Goal: Task Accomplishment & Management: Review and approve activities

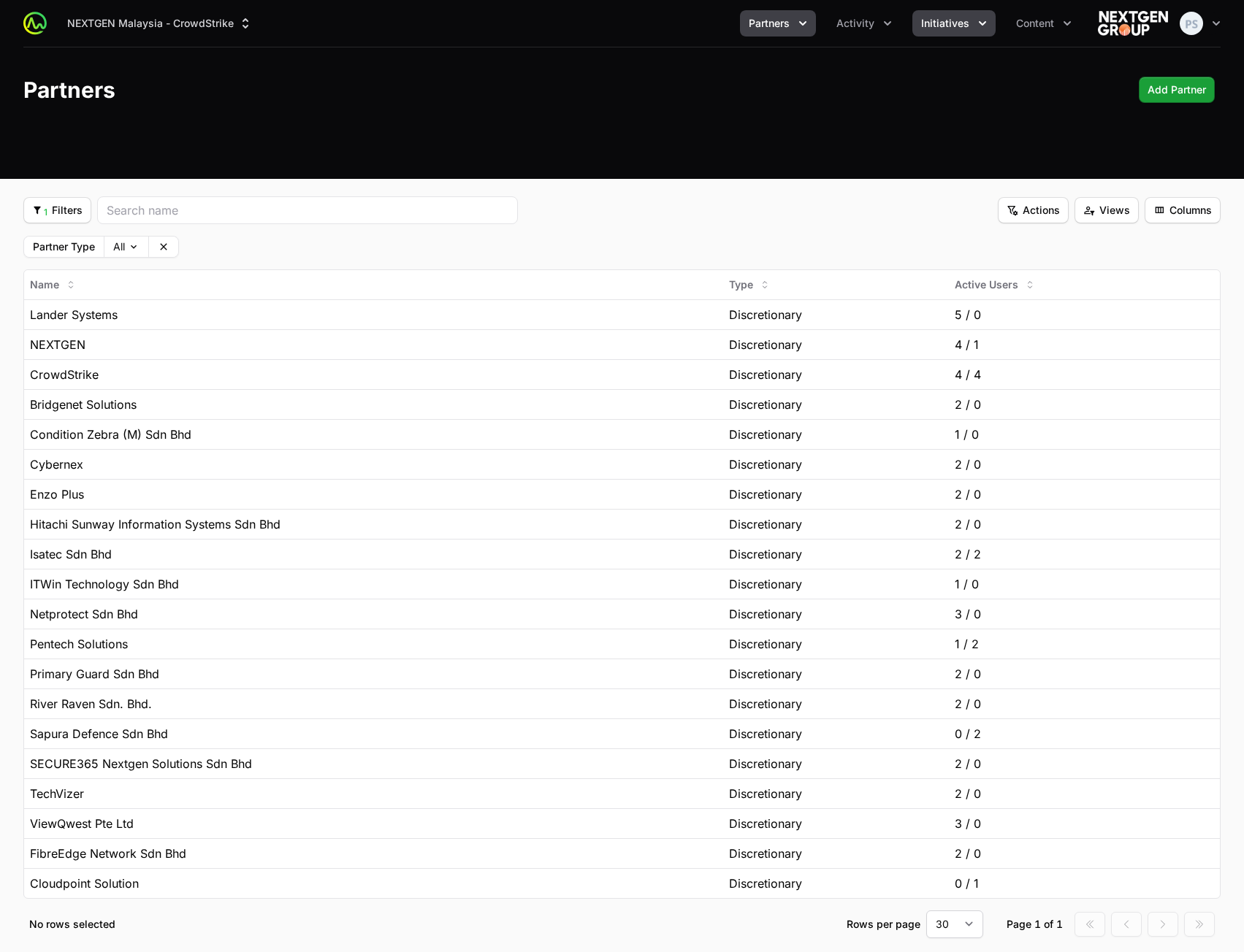
click at [950, 24] on span "Initiatives" at bounding box center [945, 23] width 48 height 14
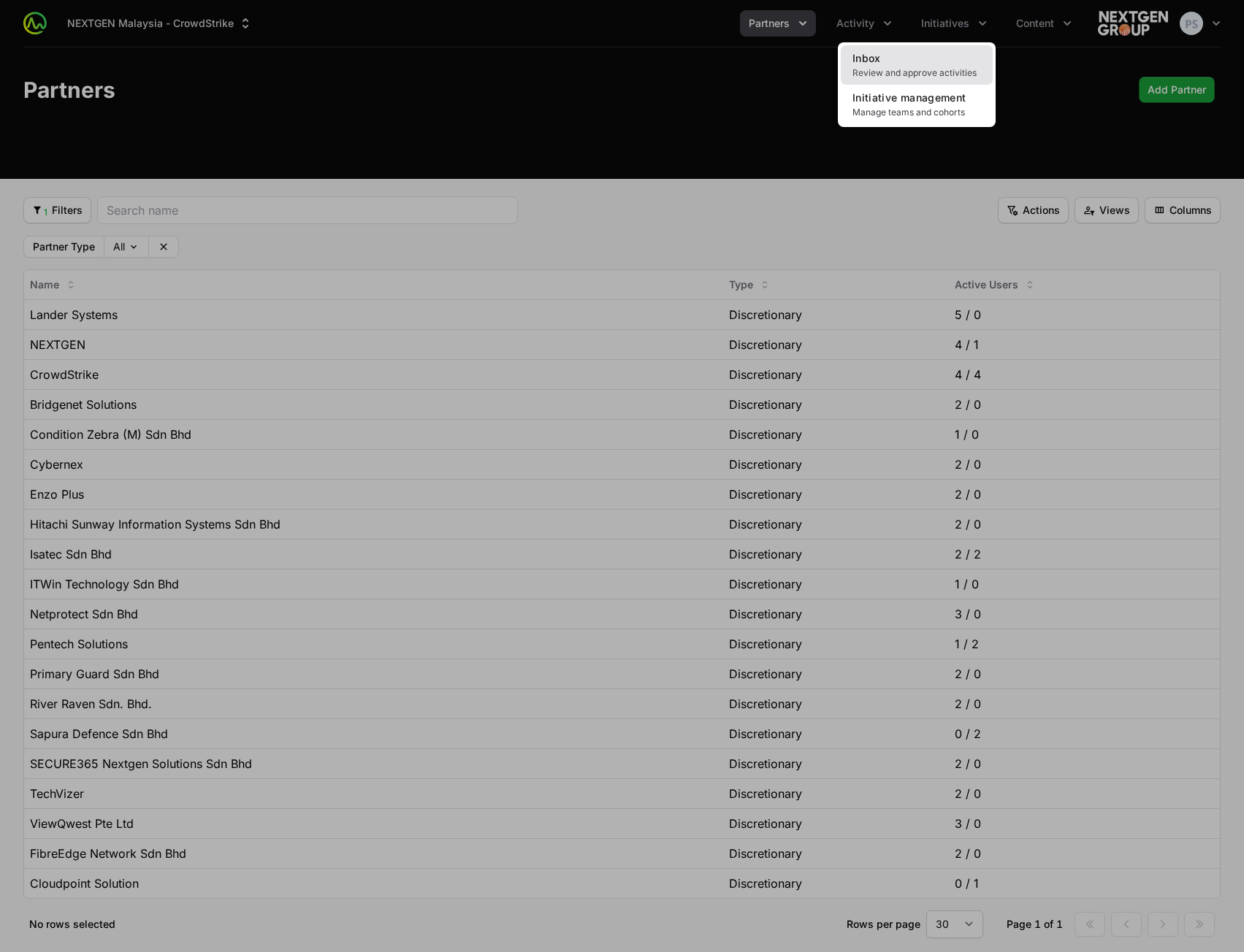
click at [945, 48] on link "Inbox Review and approve activities" at bounding box center [916, 65] width 152 height 40
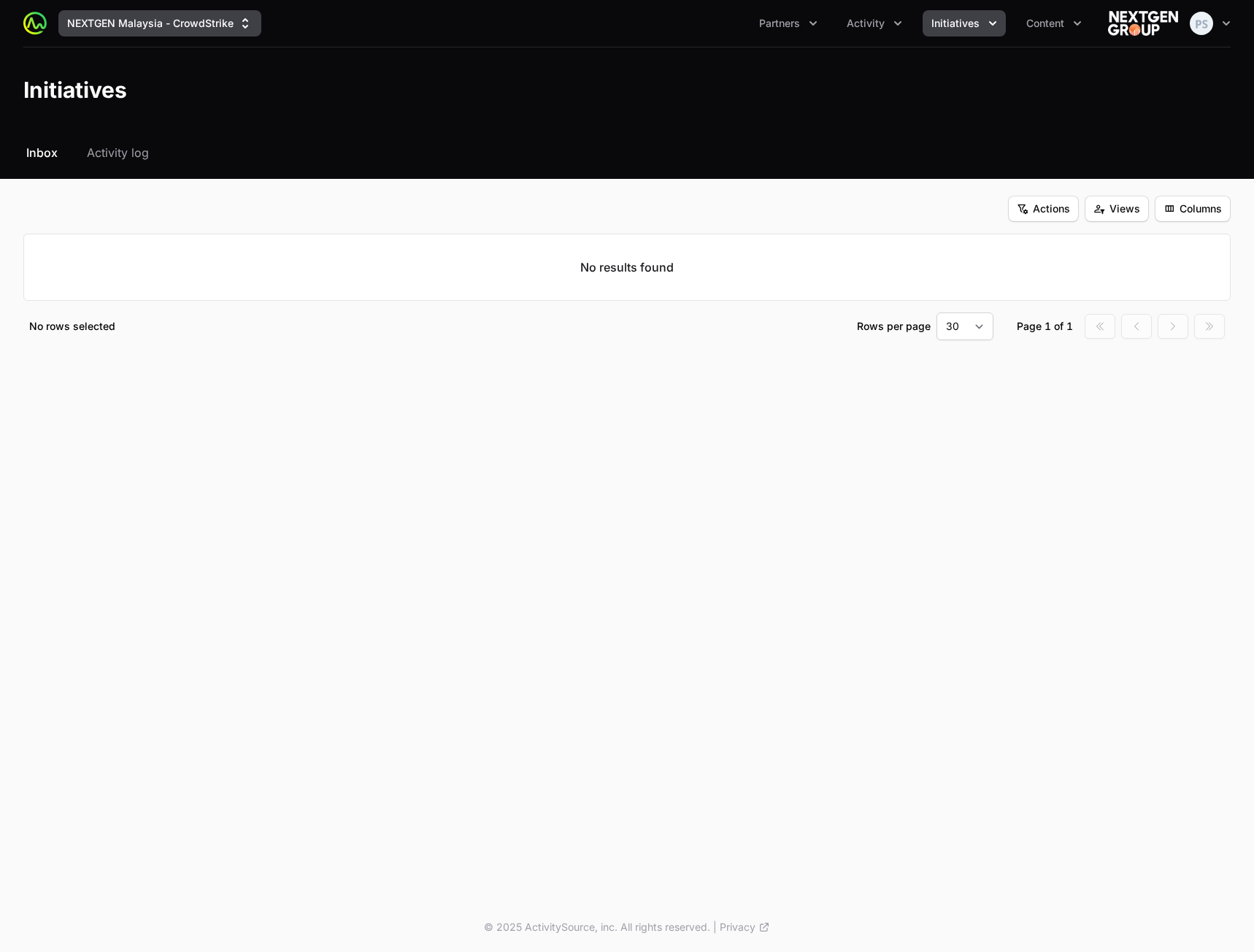
click at [204, 23] on button "NEXTGEN Malaysia - CrowdStrike" at bounding box center [160, 23] width 203 height 26
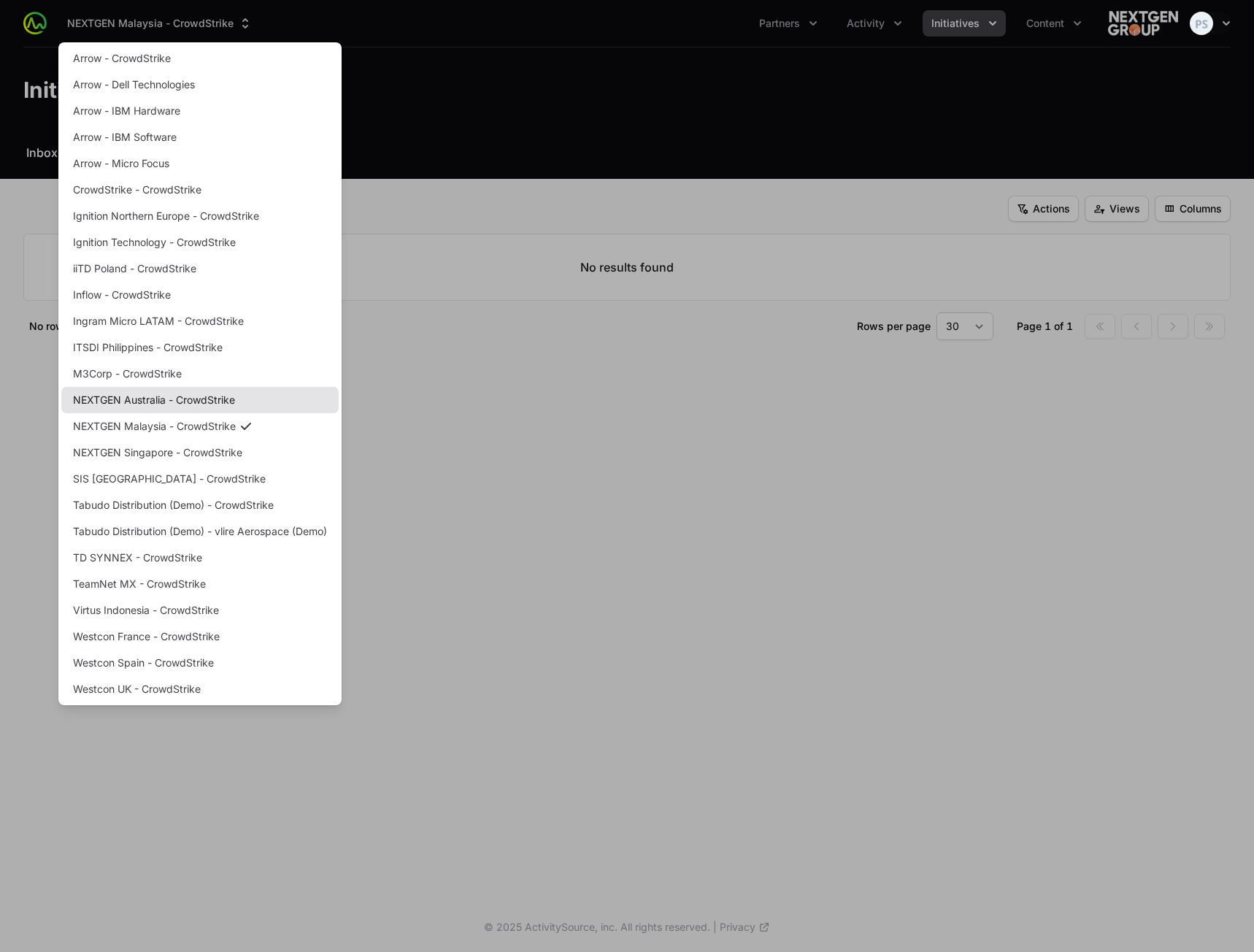
click at [206, 391] on link "NEXTGEN Australia - CrowdStrike" at bounding box center [200, 400] width 278 height 26
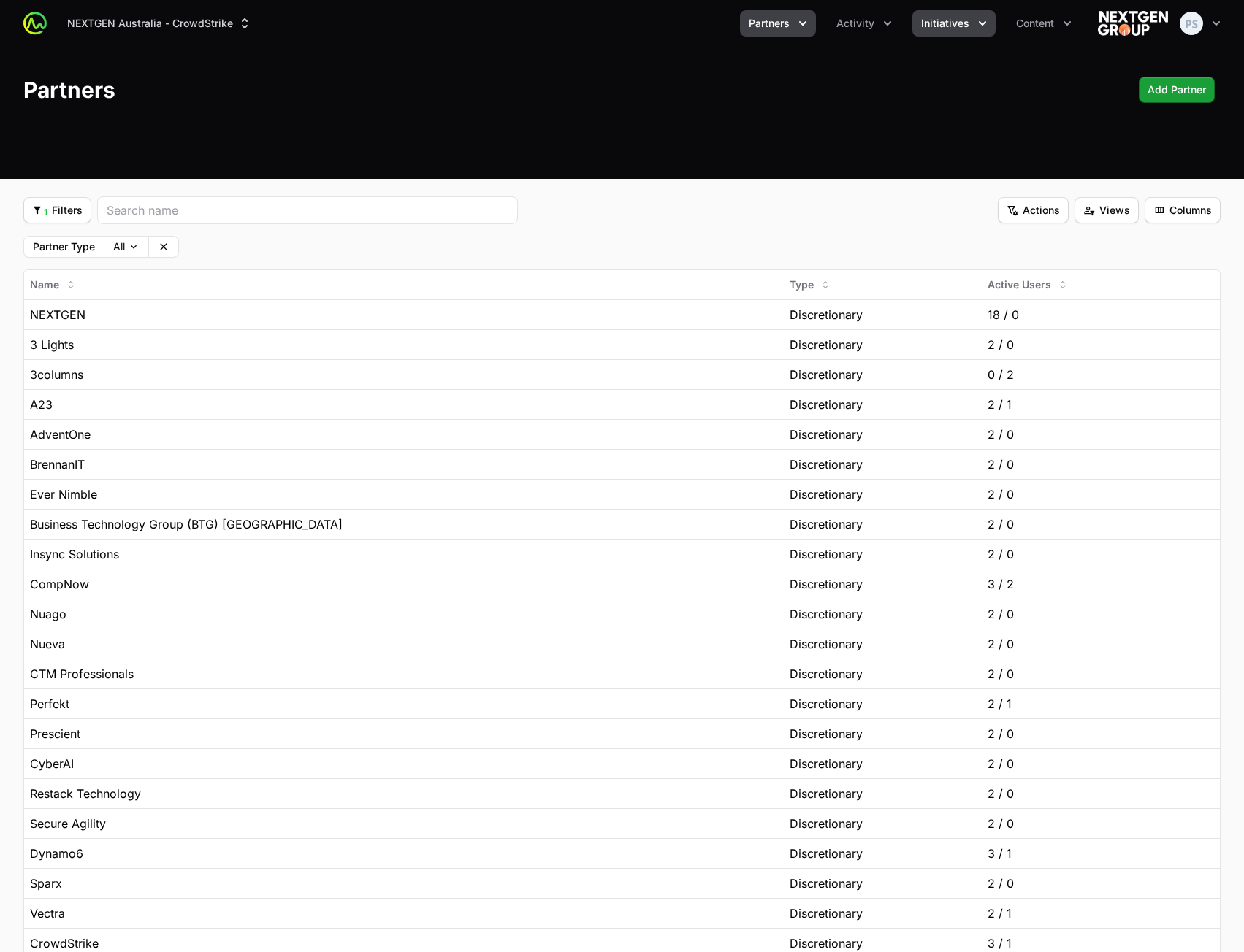
click at [975, 24] on icon "Initiatives menu" at bounding box center [982, 23] width 14 height 14
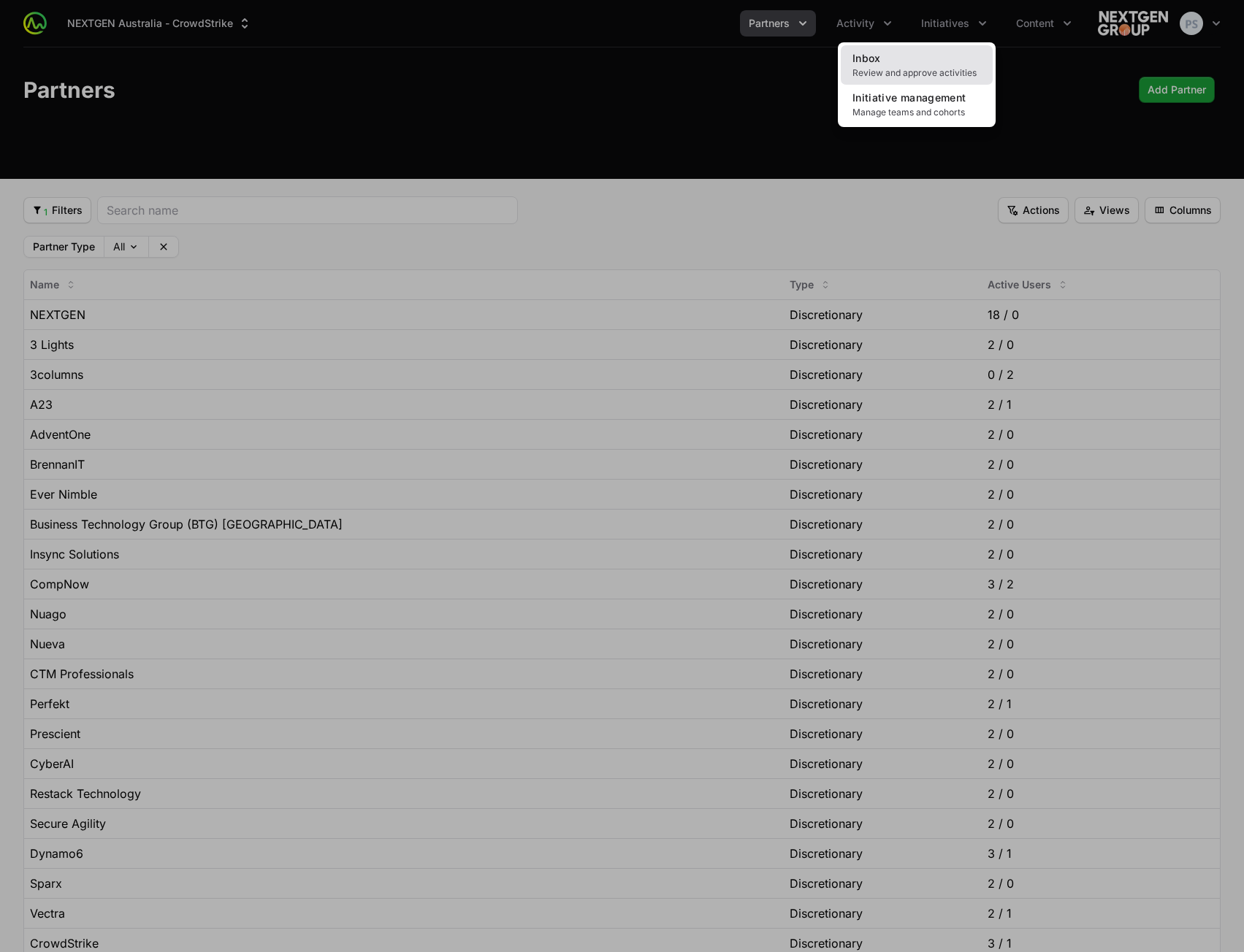
click at [923, 73] on span "Review and approve activities" at bounding box center [916, 73] width 129 height 12
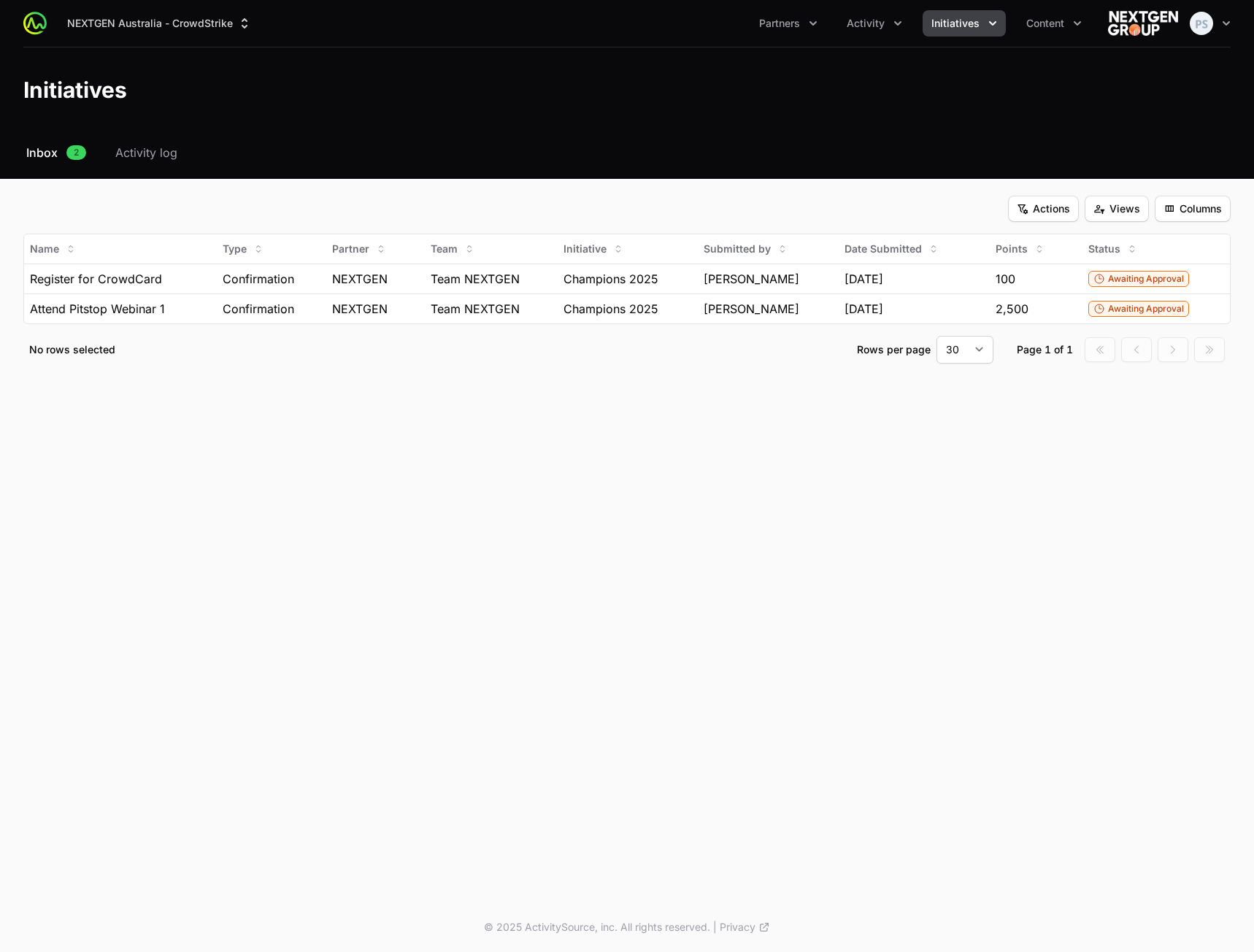
click at [436, 737] on div "NEXTGEN Australia - CrowdStrike Partners Activity Initiatives Content Open user…" at bounding box center [627, 451] width 1254 height 903
click at [635, 198] on div "Actions Actions Views Views Columns Columns" at bounding box center [627, 209] width 1207 height 26
click at [1207, 214] on span "Columns" at bounding box center [1193, 209] width 59 height 17
click at [1206, 209] on html "NEXTGEN Australia - CrowdStrike Partners Activity Initiatives Content Open user…" at bounding box center [627, 476] width 1254 height 952
click at [128, 279] on span "Register for CrowdCard" at bounding box center [96, 279] width 132 height 17
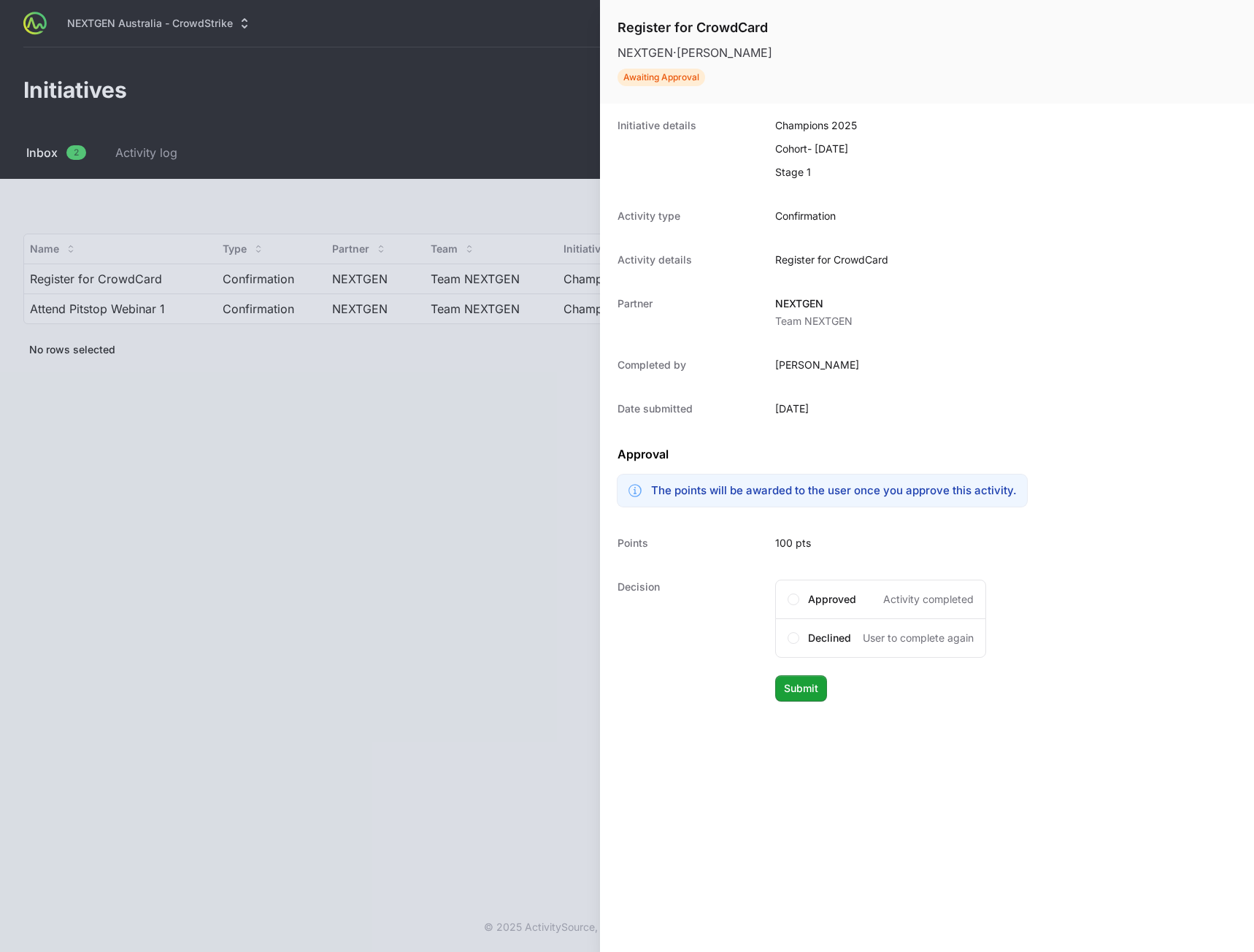
click at [256, 578] on div at bounding box center [627, 476] width 1254 height 952
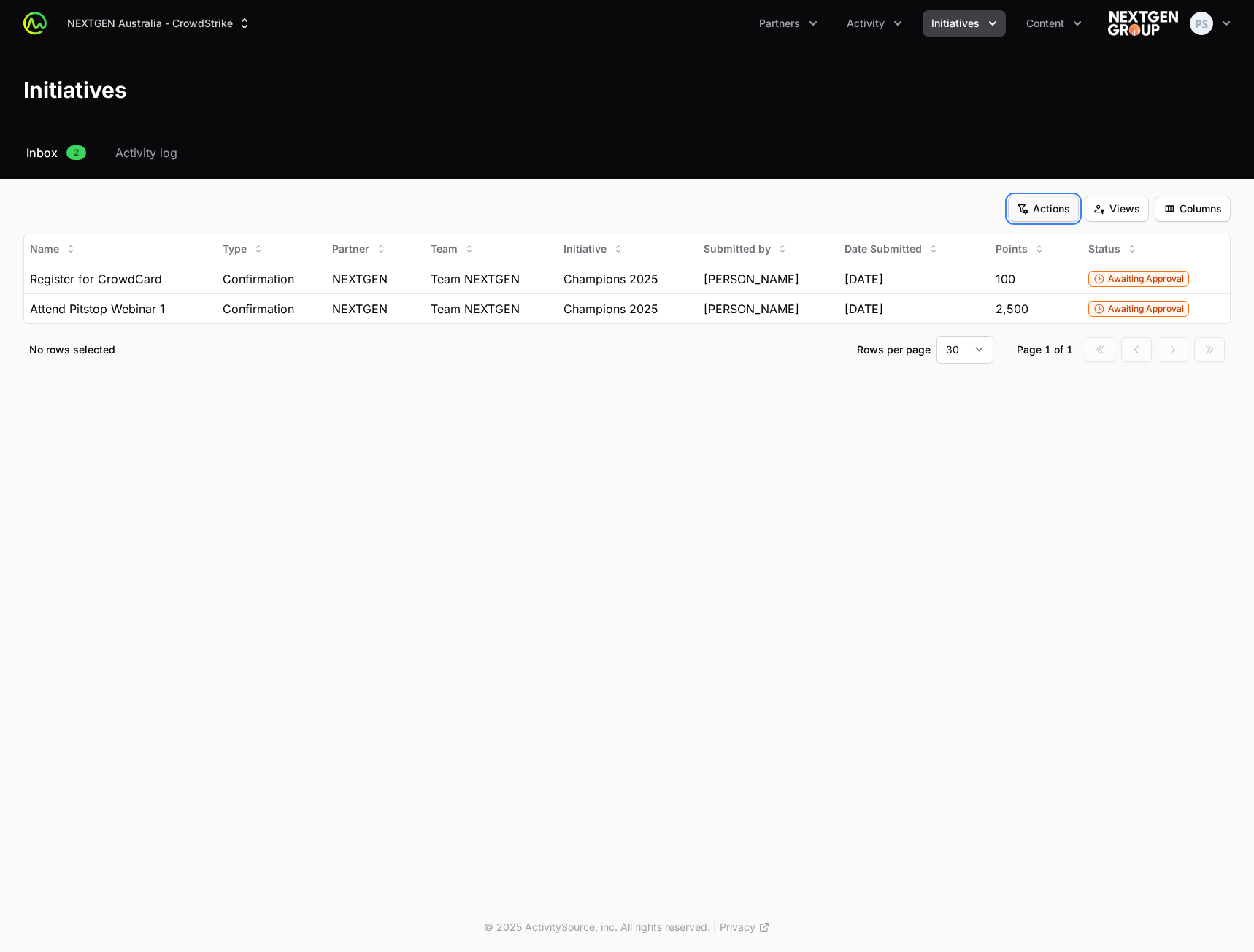
click at [1026, 209] on span "Actions" at bounding box center [1043, 209] width 53 height 17
click at [624, 474] on html "NEXTGEN Australia - CrowdStrike Partners Activity Initiatives Content Open user…" at bounding box center [627, 476] width 1254 height 952
click at [893, 202] on div "Actions Actions Views Views Columns Columns" at bounding box center [627, 209] width 1207 height 26
click at [1129, 209] on span "Views" at bounding box center [1117, 209] width 47 height 17
drag, startPoint x: 740, startPoint y: 463, endPoint x: 1179, endPoint y: 259, distance: 484.1
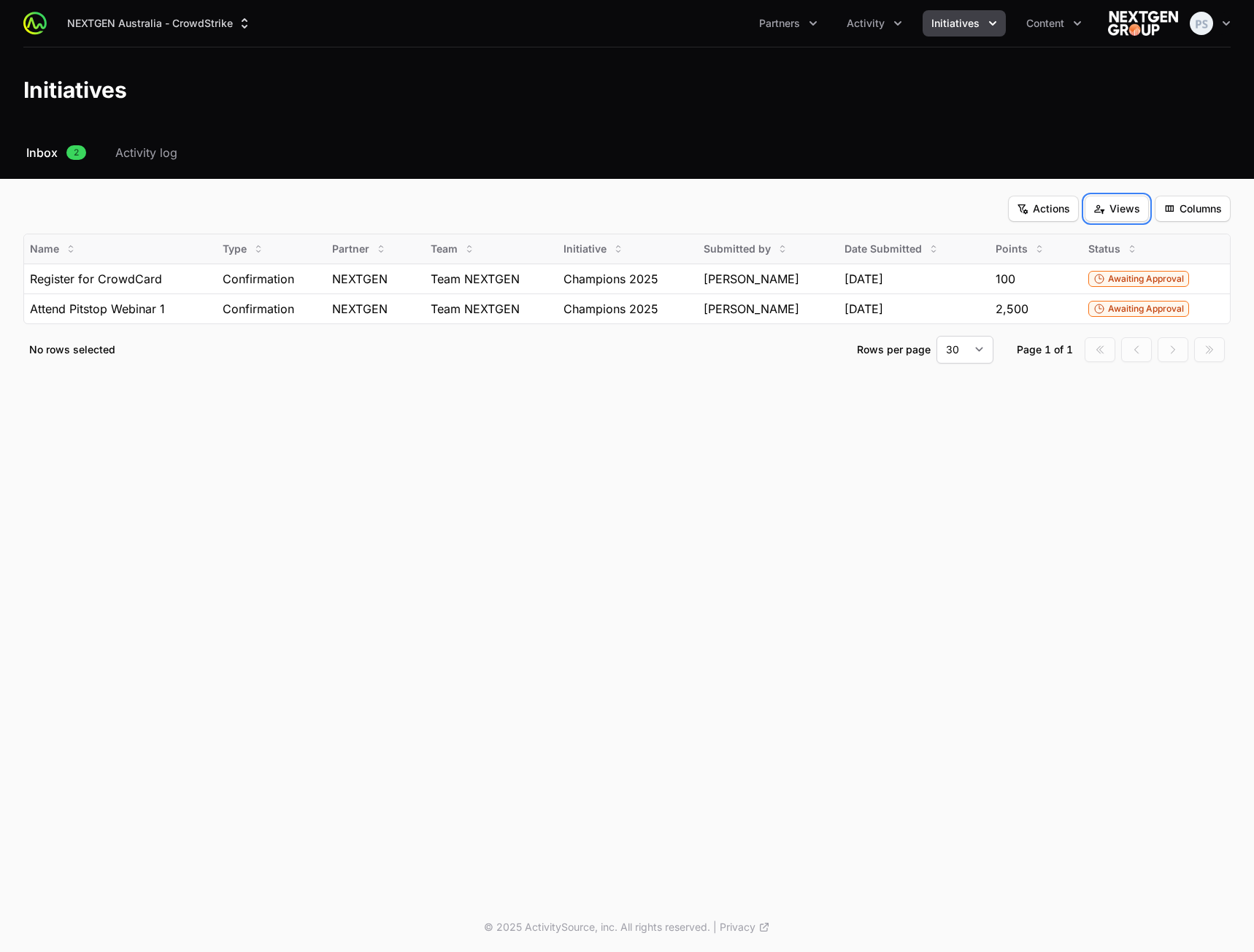
click at [741, 463] on html "NEXTGEN Australia - CrowdStrike Partners Activity Initiatives Content Open user…" at bounding box center [627, 476] width 1254 height 952
click at [1198, 204] on span "Columns" at bounding box center [1193, 209] width 59 height 17
click at [513, 519] on html "NEXTGEN Australia - CrowdStrike Partners Activity Initiatives Content Open user…" at bounding box center [627, 476] width 1254 height 952
click at [1021, 248] on span "Points" at bounding box center [1012, 249] width 33 height 14
click at [1022, 244] on span "Points" at bounding box center [1012, 249] width 33 height 14
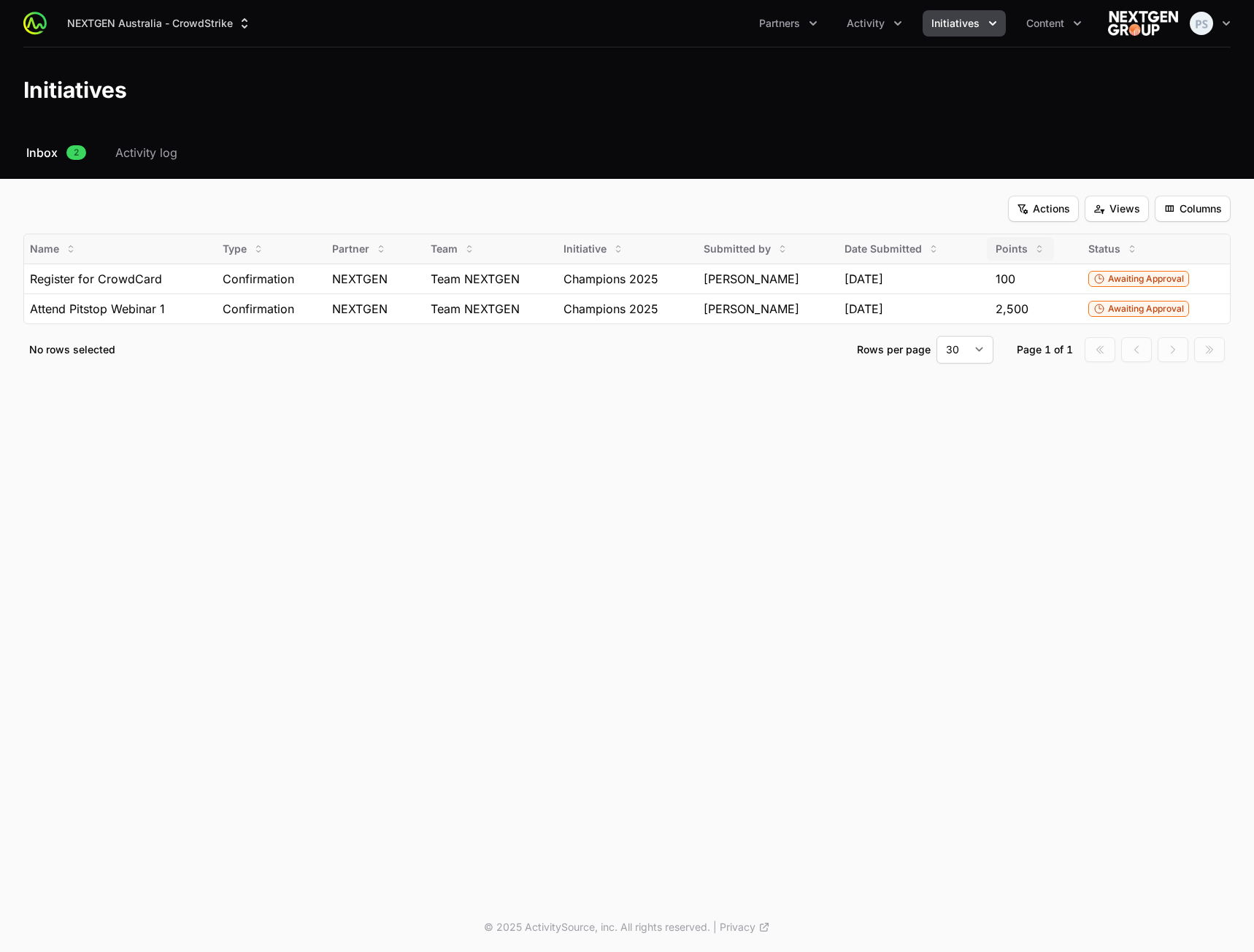
click at [1040, 247] on icon "Initiative Approvals Filters" at bounding box center [1040, 248] width 4 height 6
click at [1040, 245] on icon "Initiative Approvals Filters" at bounding box center [1039, 249] width 12 height 12
click at [1041, 245] on icon "Initiative Approvals Filters" at bounding box center [1039, 249] width 12 height 12
click at [1041, 248] on icon "Initiative Approvals Filters" at bounding box center [1039, 249] width 12 height 12
click at [1010, 252] on span "Points" at bounding box center [1012, 249] width 33 height 14
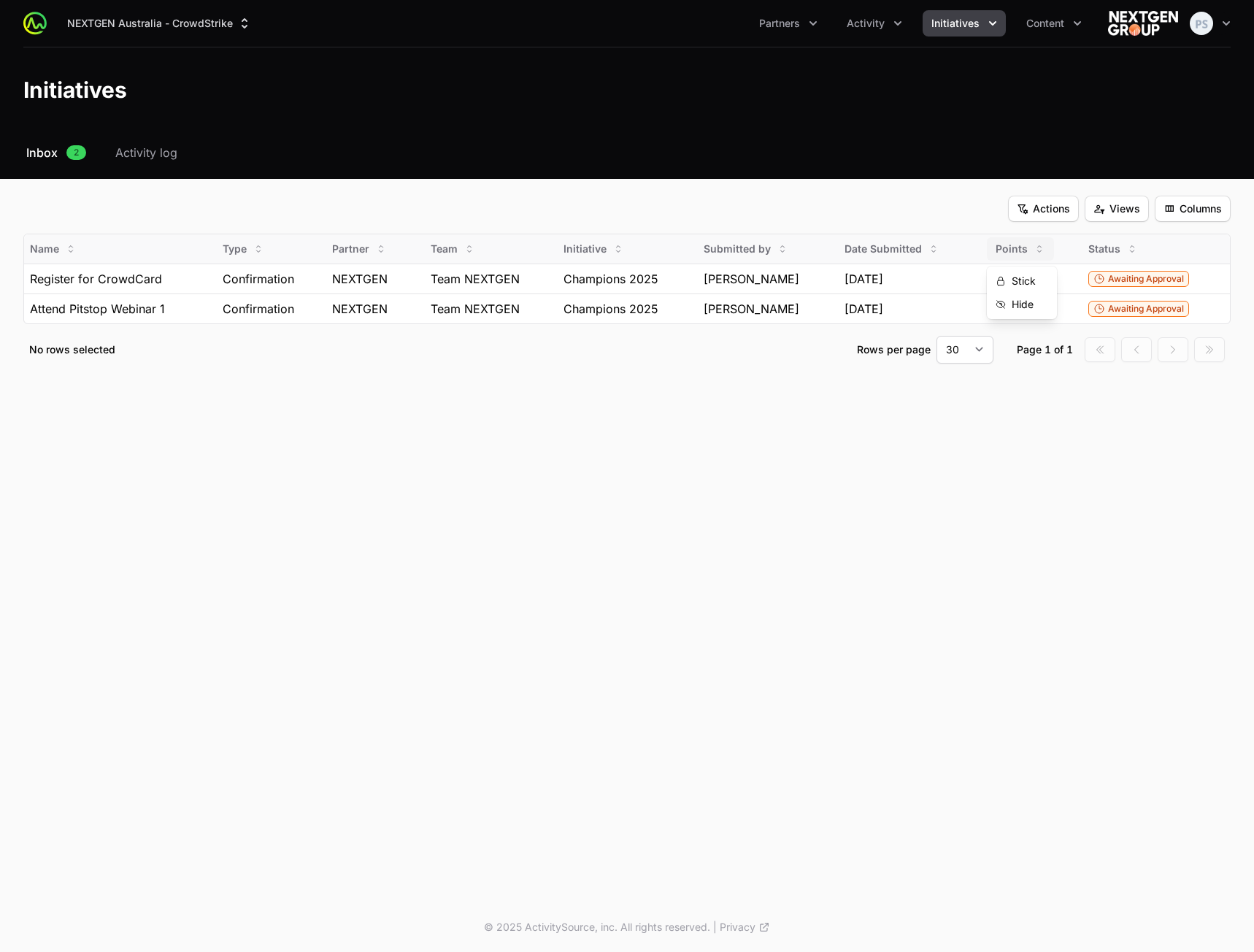
click at [1038, 248] on icon "Initiative Approvals Filters" at bounding box center [1040, 248] width 4 height 6
click at [1037, 248] on icon "Initiative Approvals Filters" at bounding box center [1039, 249] width 12 height 12
click at [1037, 262] on th "Points" at bounding box center [1036, 248] width 92 height 29
click at [1039, 252] on icon "Initiative Approvals Filters" at bounding box center [1039, 249] width 12 height 12
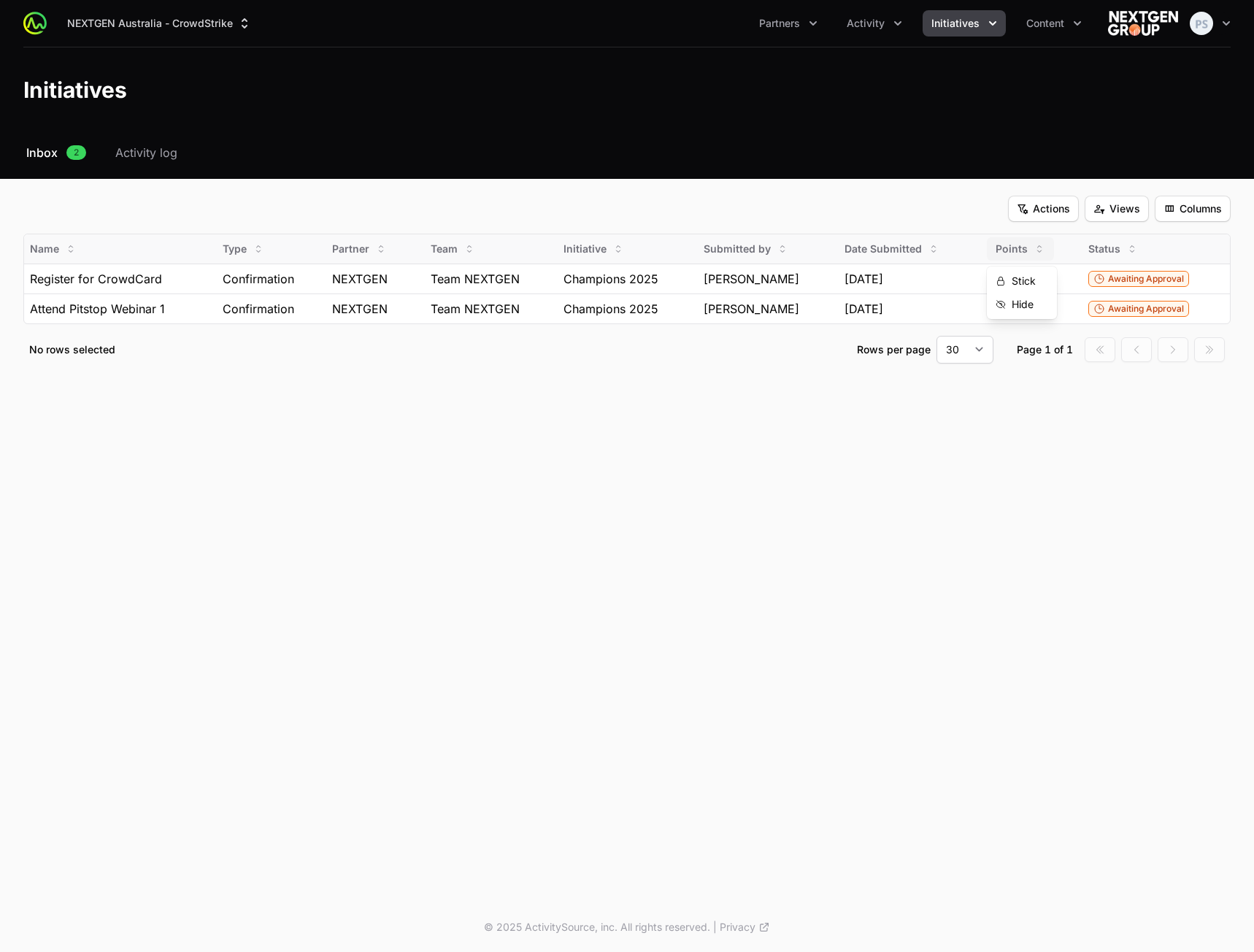
click at [1039, 251] on icon "Initiative Approvals Filters" at bounding box center [1040, 248] width 4 height 6
drag, startPoint x: 448, startPoint y: 608, endPoint x: 451, endPoint y: 597, distance: 11.4
click at [448, 605] on div "NEXTGEN Australia - CrowdStrike Partners Activity Initiatives Content Open user…" at bounding box center [627, 451] width 1254 height 903
